Goal: Task Accomplishment & Management: Manage account settings

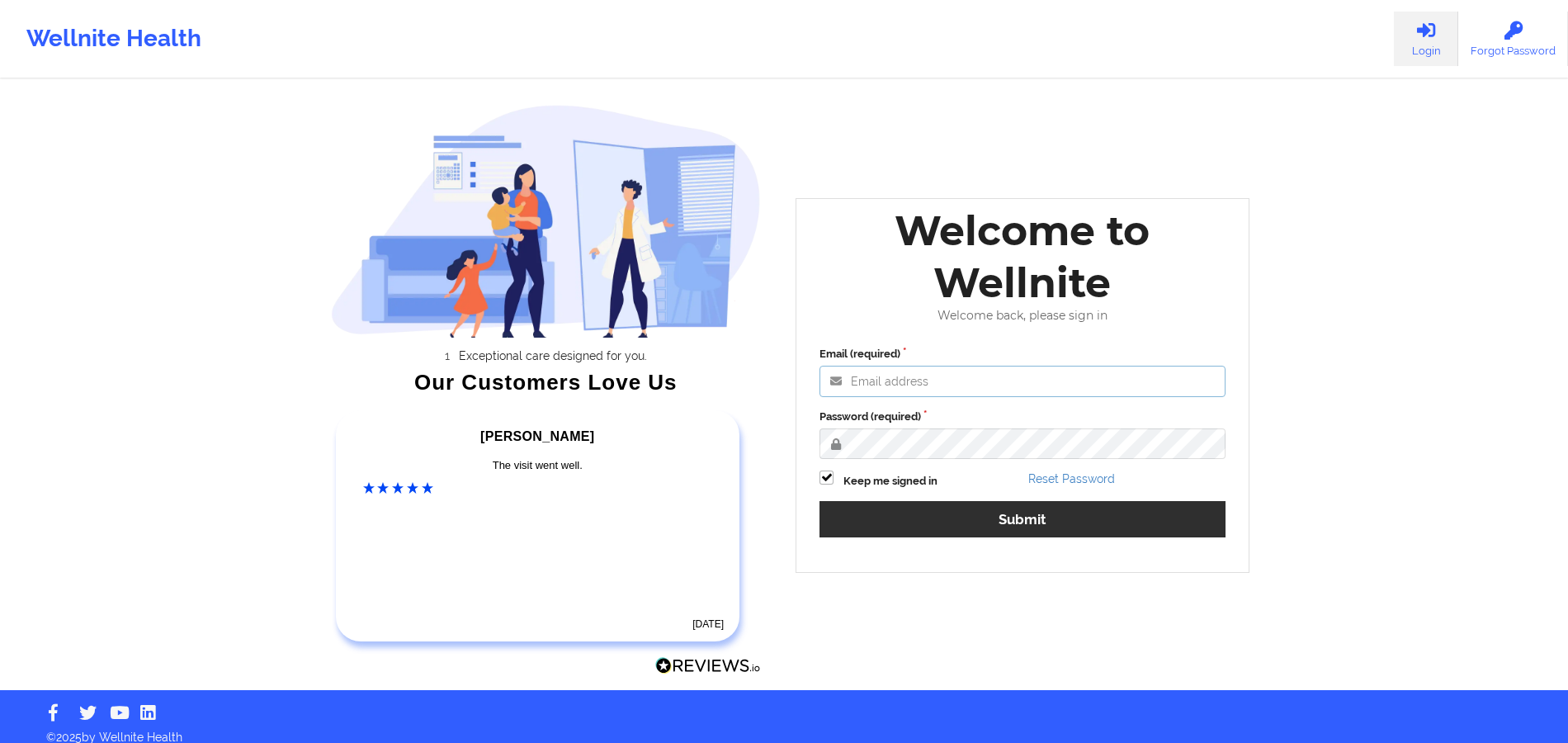
type input "[PERSON_NAME][EMAIL_ADDRESS][DOMAIN_NAME]"
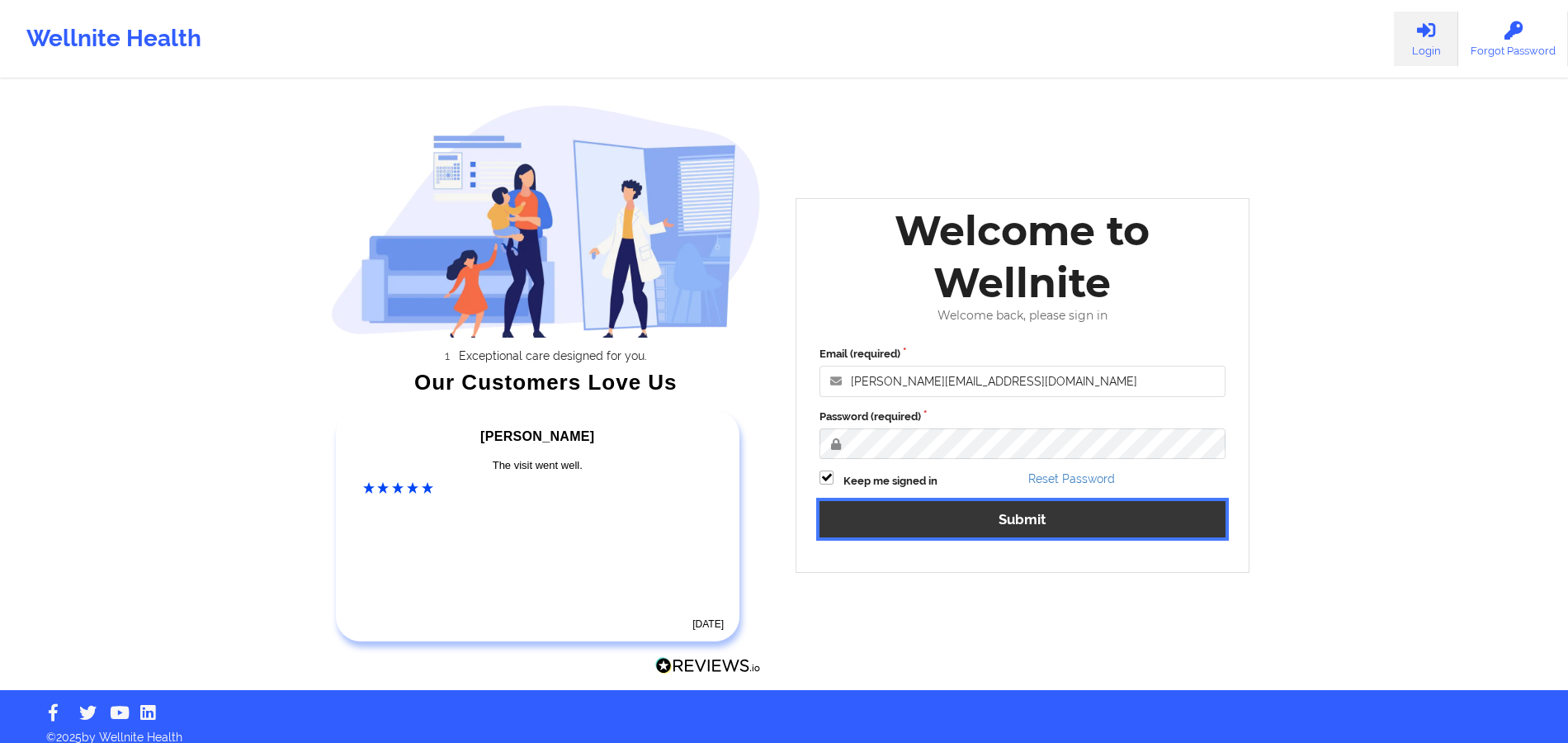
click at [928, 522] on button "Submit" at bounding box center [1023, 518] width 406 height 36
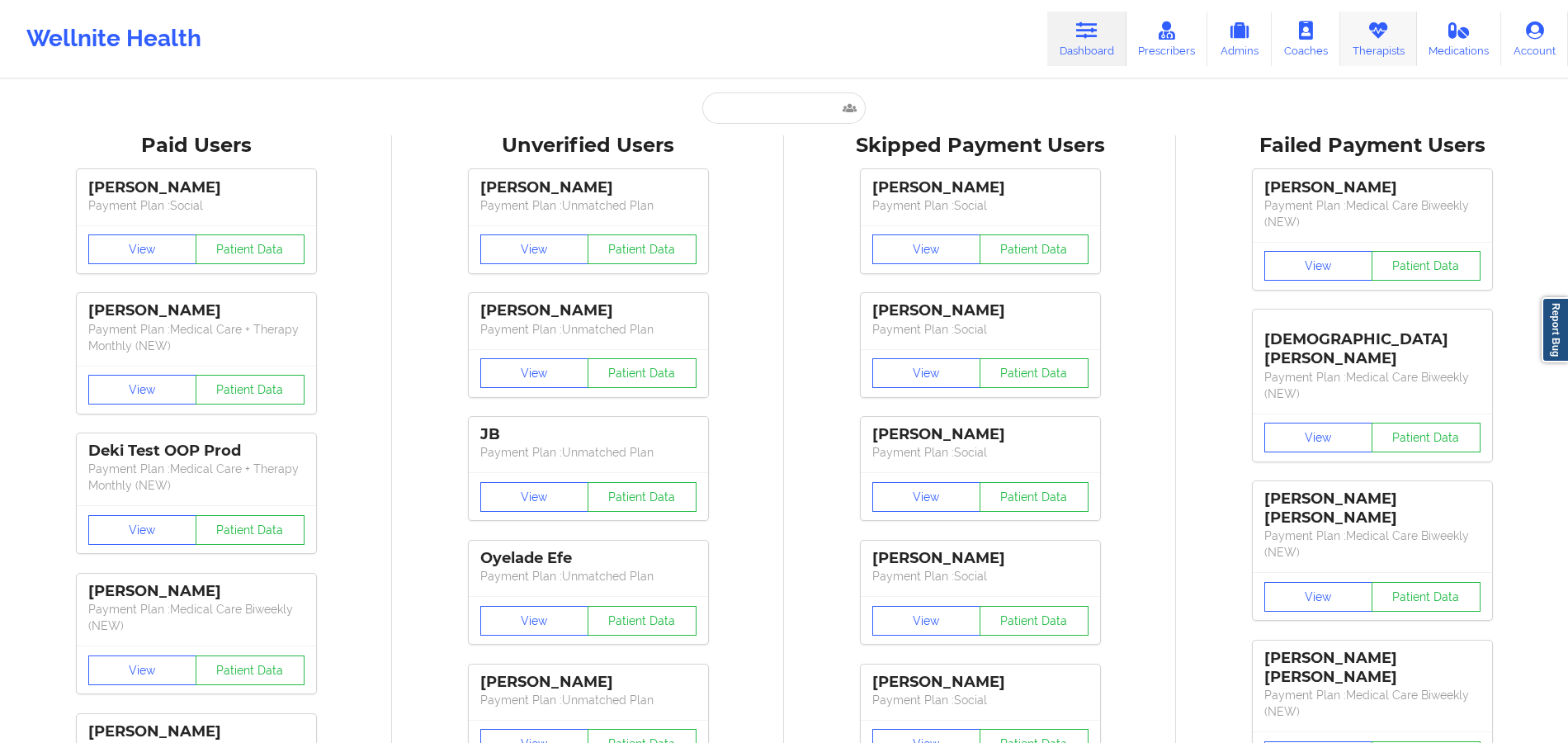
click at [1366, 38] on link "Therapists" at bounding box center [1378, 38] width 77 height 54
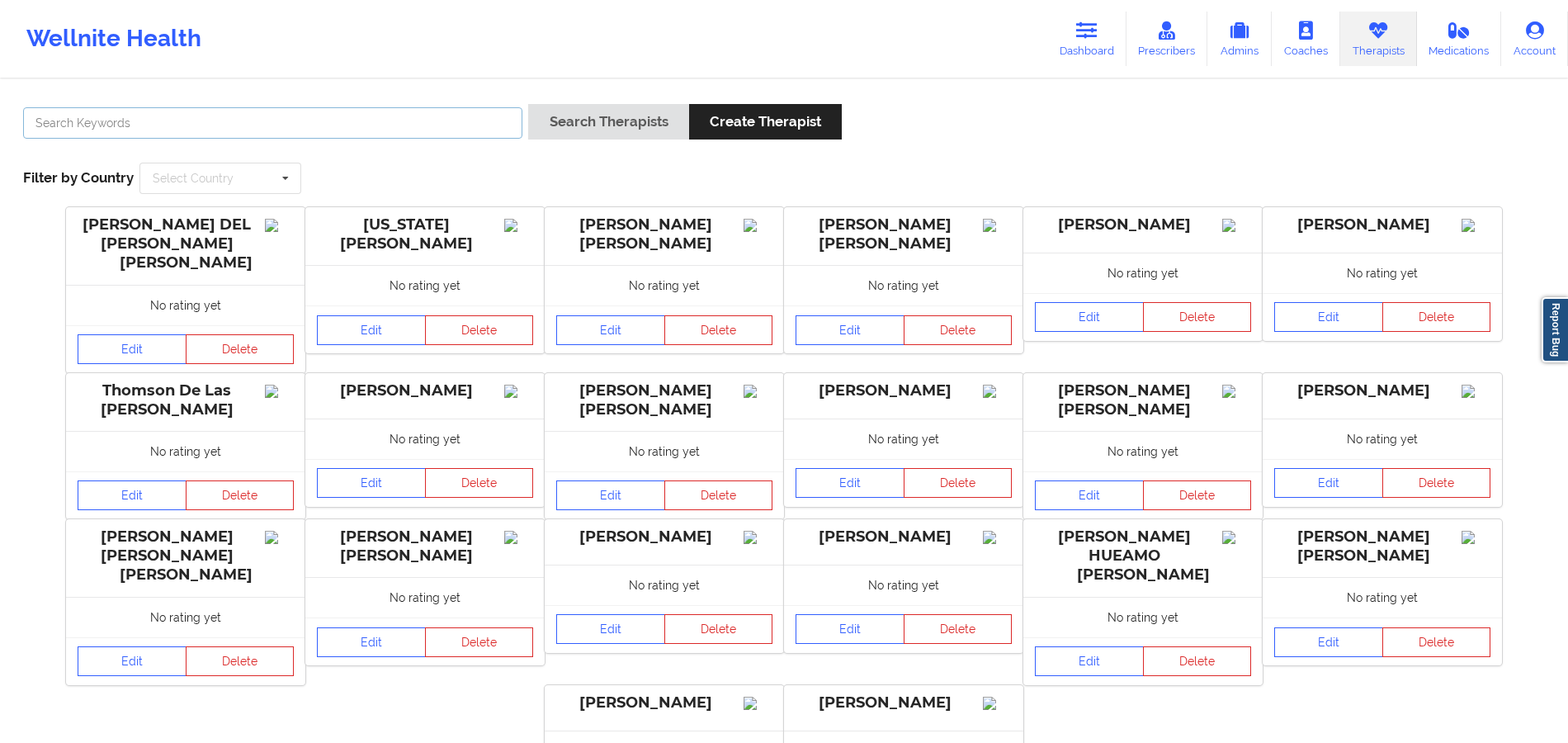
click at [426, 123] on input "text" at bounding box center [273, 124] width 500 height 32
type input "[PERSON_NAME] case"
click at [644, 134] on button "Search Therapists" at bounding box center [607, 122] width 160 height 36
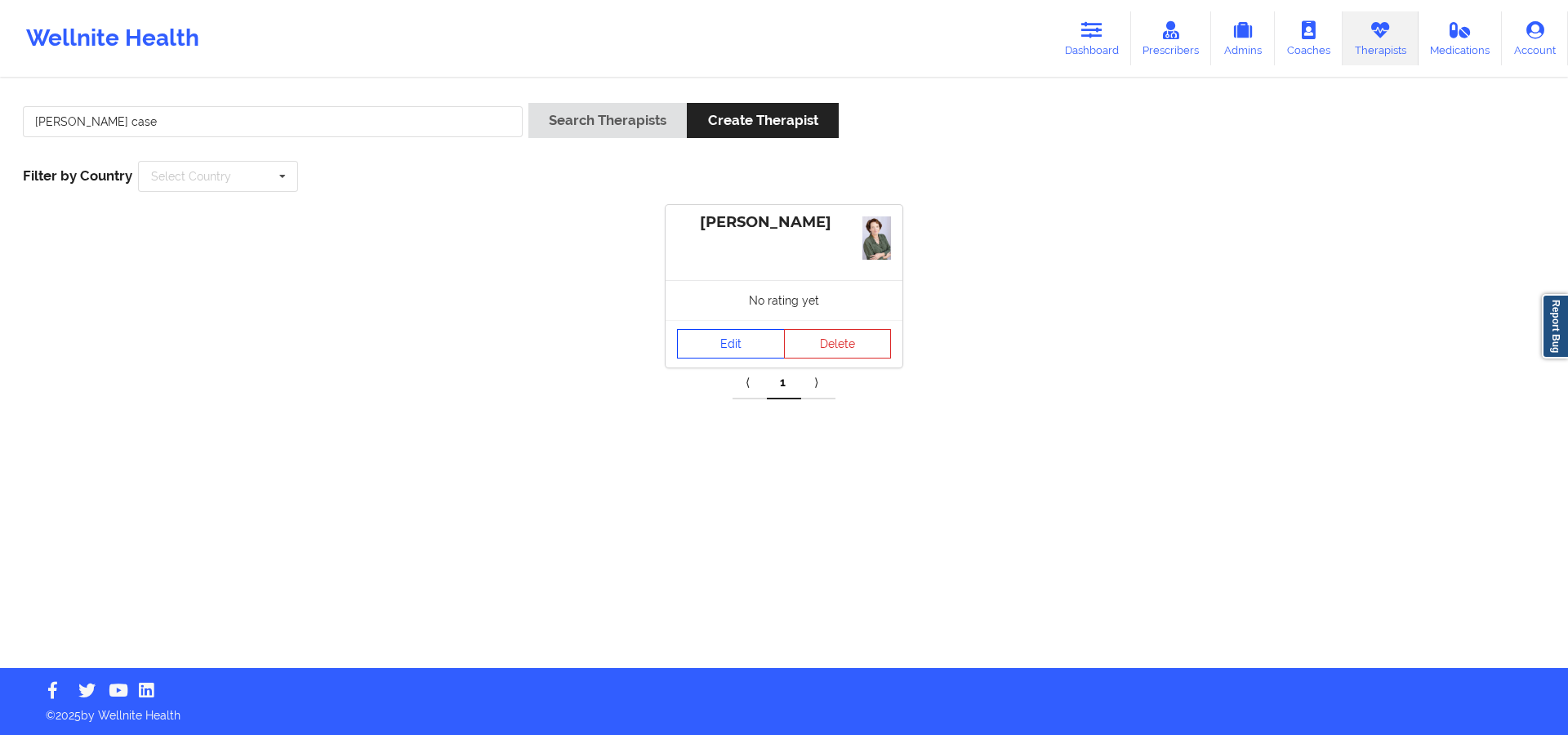
click at [720, 335] on link "Edit" at bounding box center [731, 343] width 107 height 30
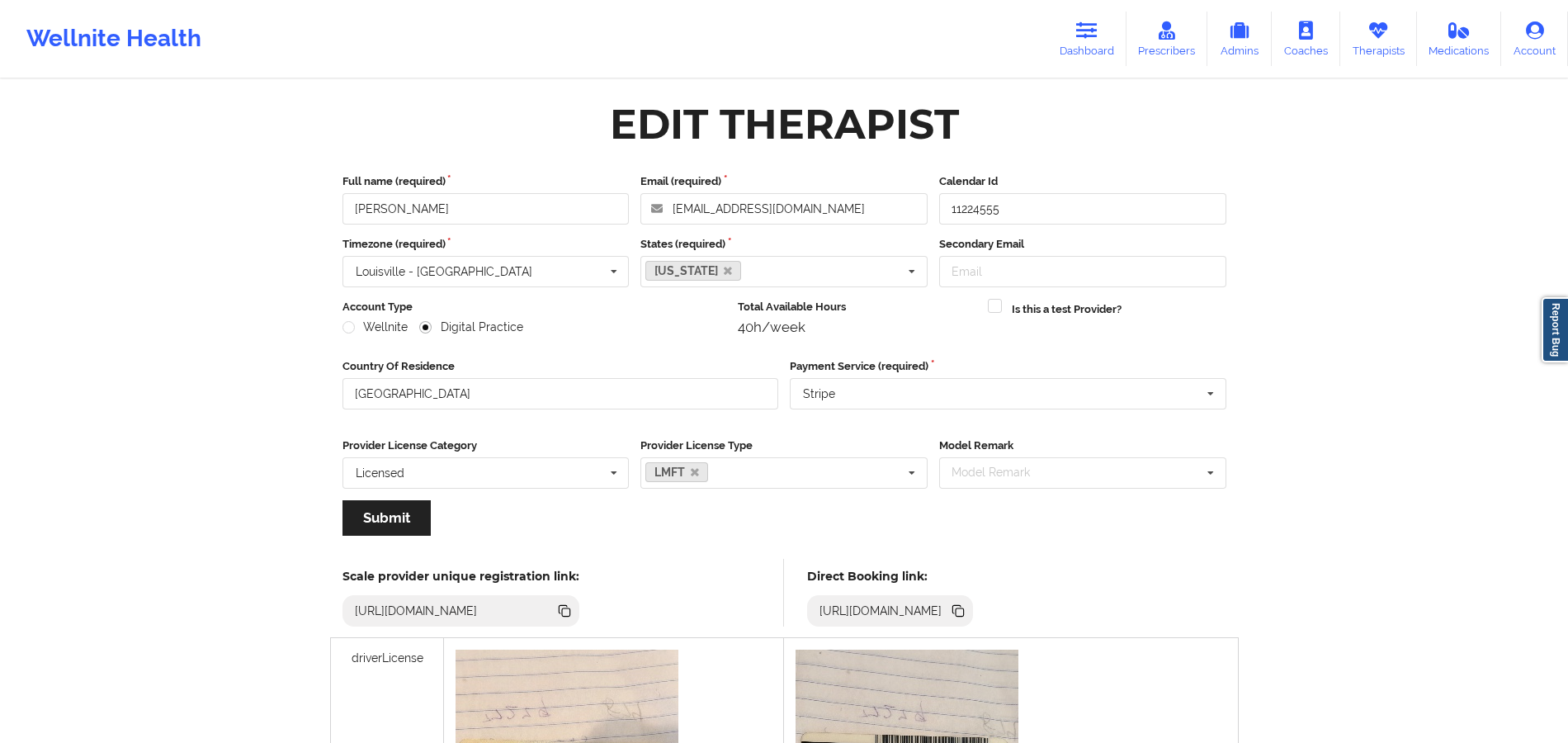
click at [964, 610] on icon at bounding box center [959, 612] width 8 height 8
